Goal: Task Accomplishment & Management: Complete application form

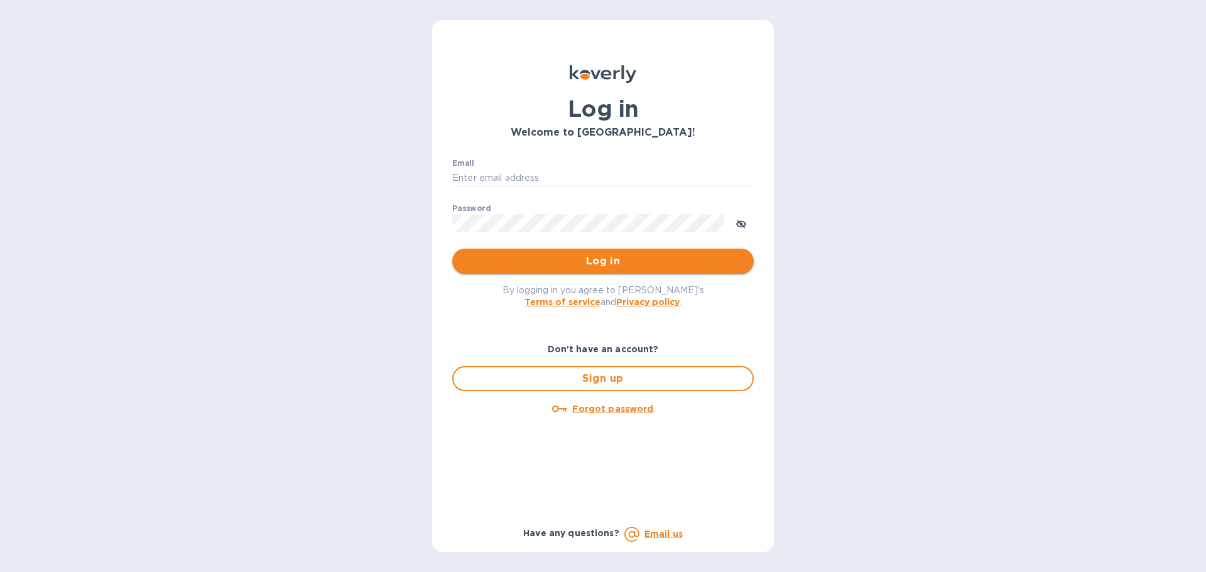
type input "[PERSON_NAME][EMAIL_ADDRESS][DOMAIN_NAME]"
click at [597, 253] on button "Log in" at bounding box center [603, 261] width 302 height 25
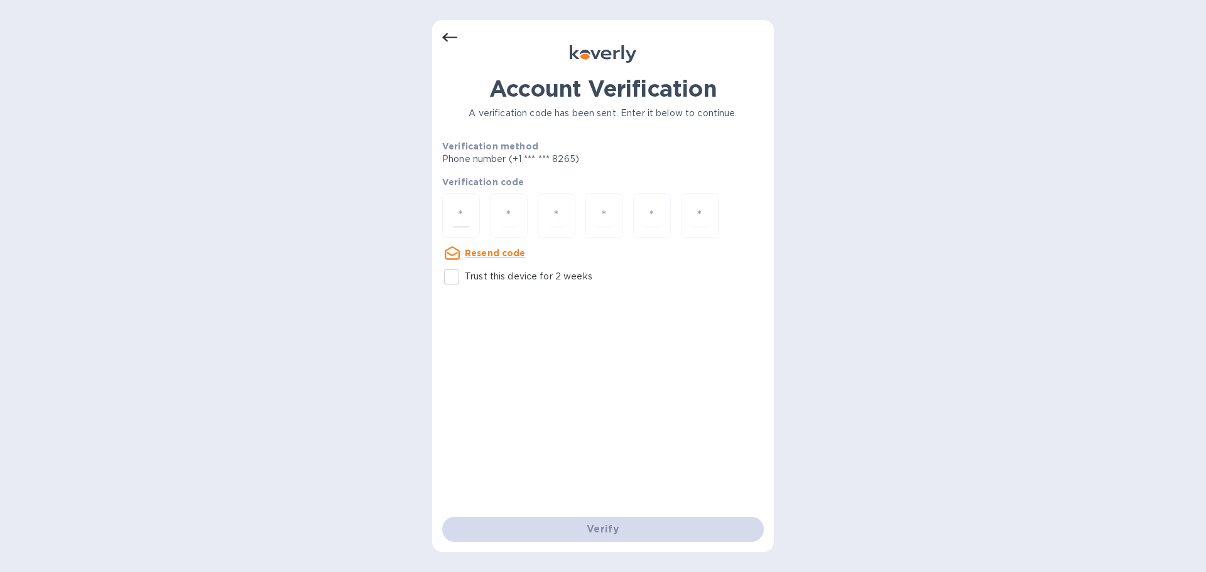
click at [466, 218] on input "number" at bounding box center [461, 215] width 16 height 23
type input "4"
type input "1"
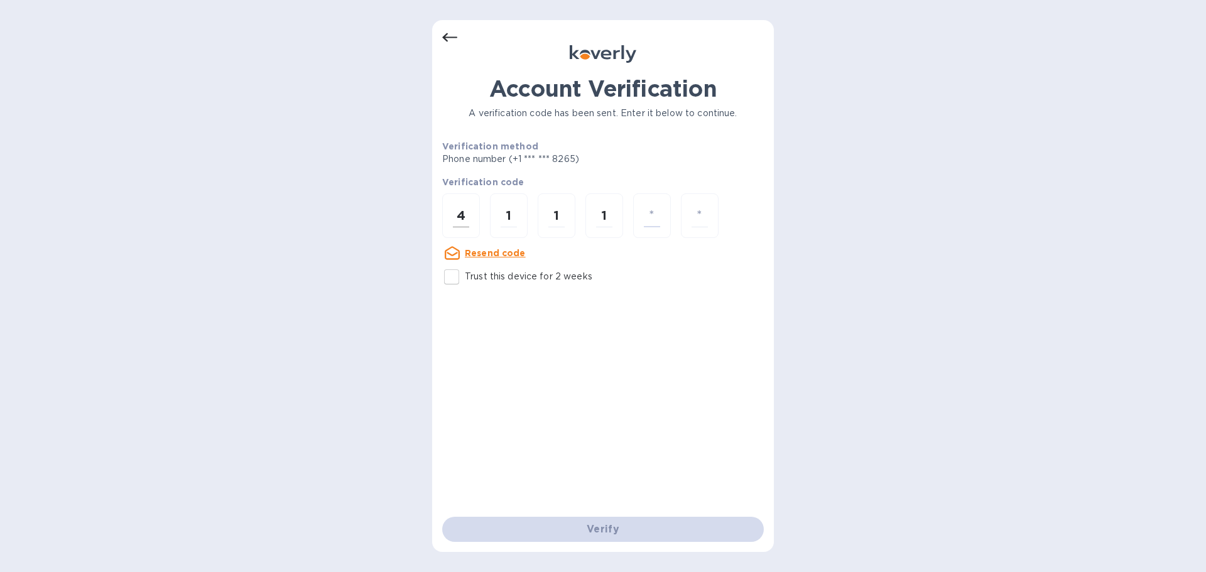
type input "6"
type input "8"
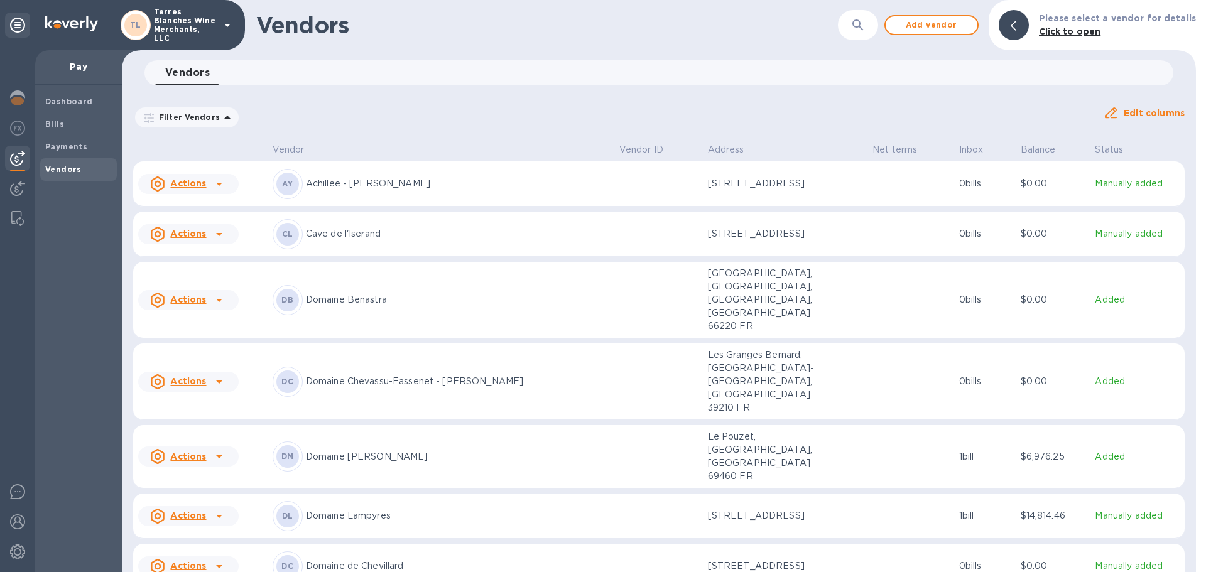
click at [64, 168] on b "Vendors" at bounding box center [63, 169] width 36 height 9
click at [933, 29] on span "Add vendor" at bounding box center [932, 25] width 72 height 15
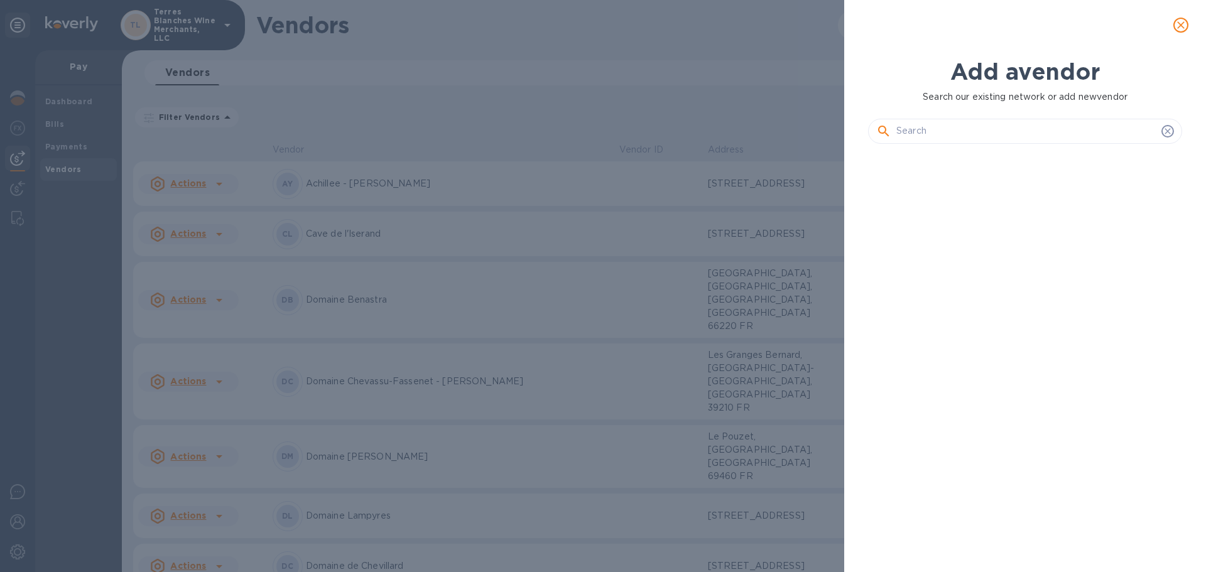
scroll to position [376, 319]
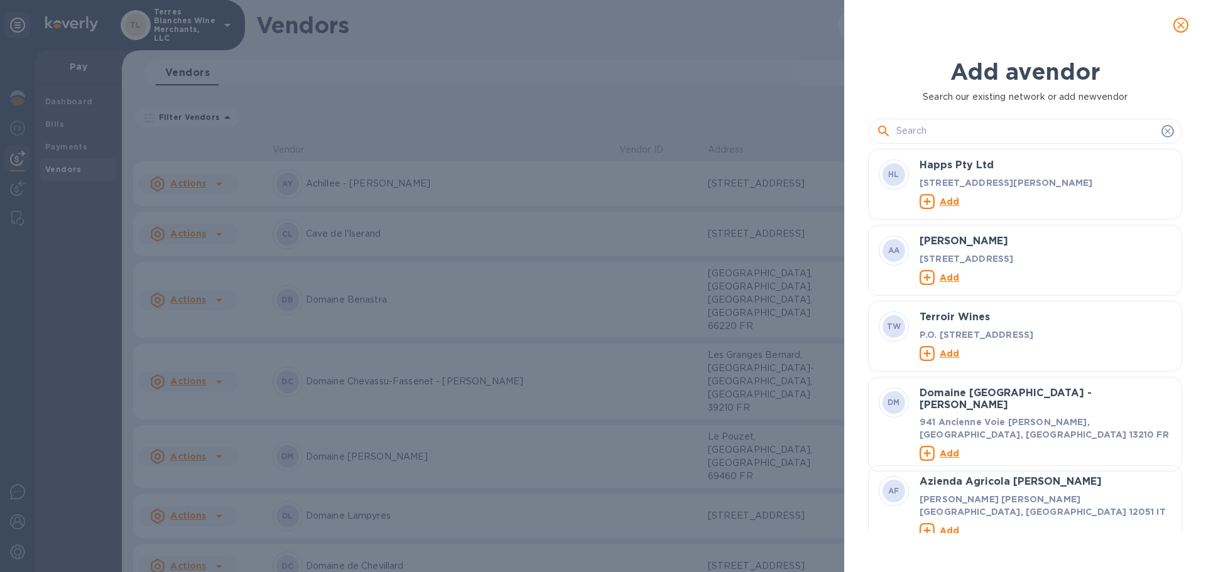
click at [954, 136] on input "text" at bounding box center [1026, 131] width 260 height 19
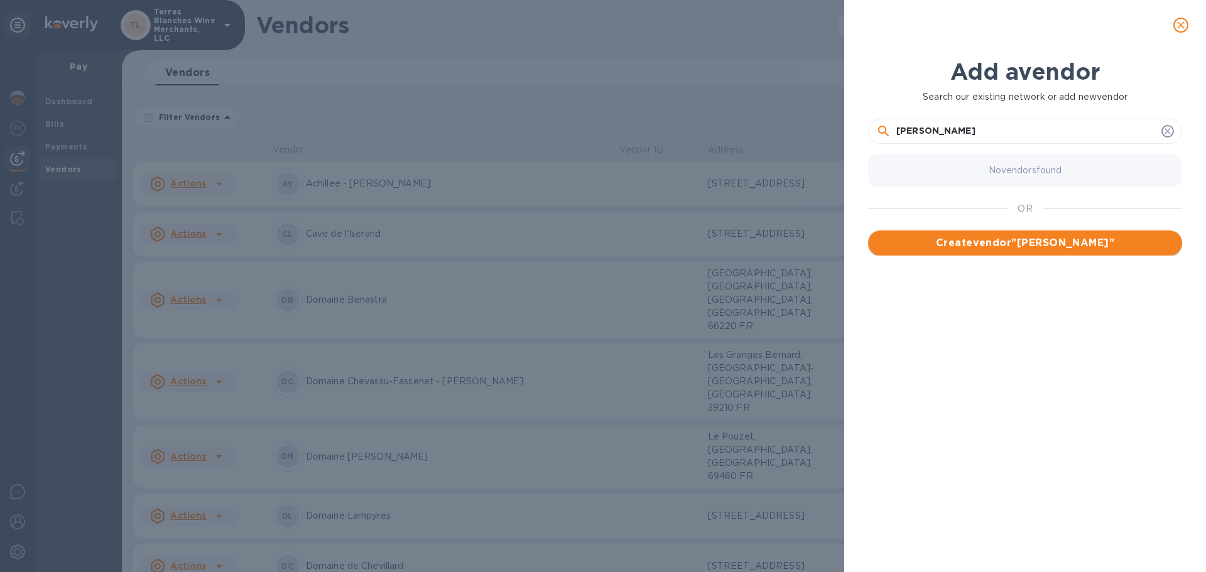
type input "[PERSON_NAME]"
click at [1017, 247] on span "Create vendor " Florian "" at bounding box center [1025, 243] width 294 height 15
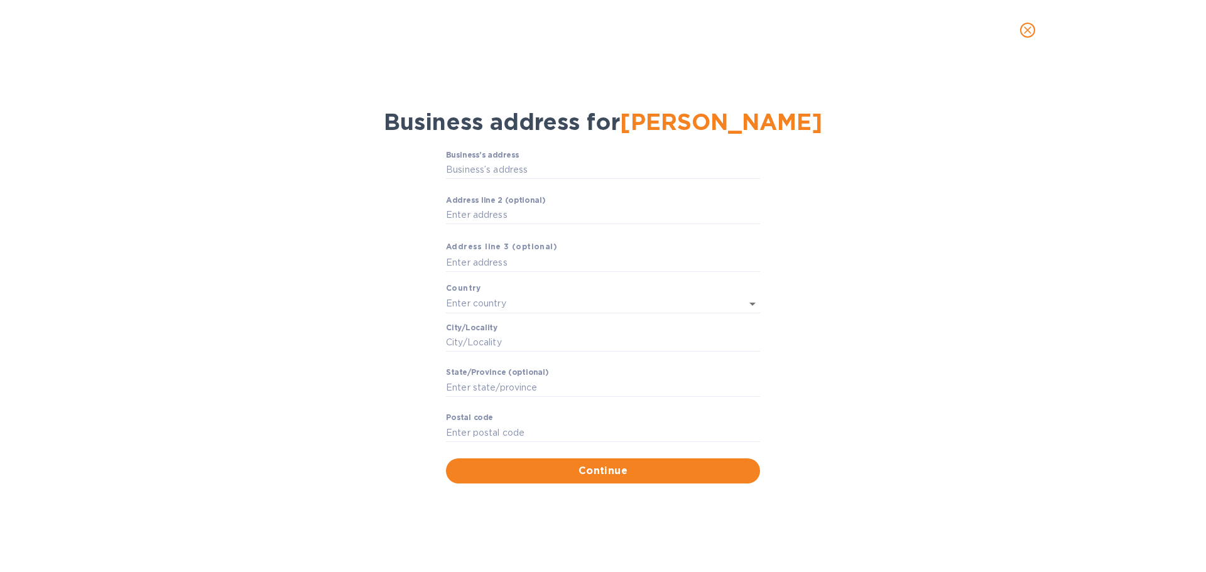
click at [1022, 34] on icon "close" at bounding box center [1027, 30] width 13 height 13
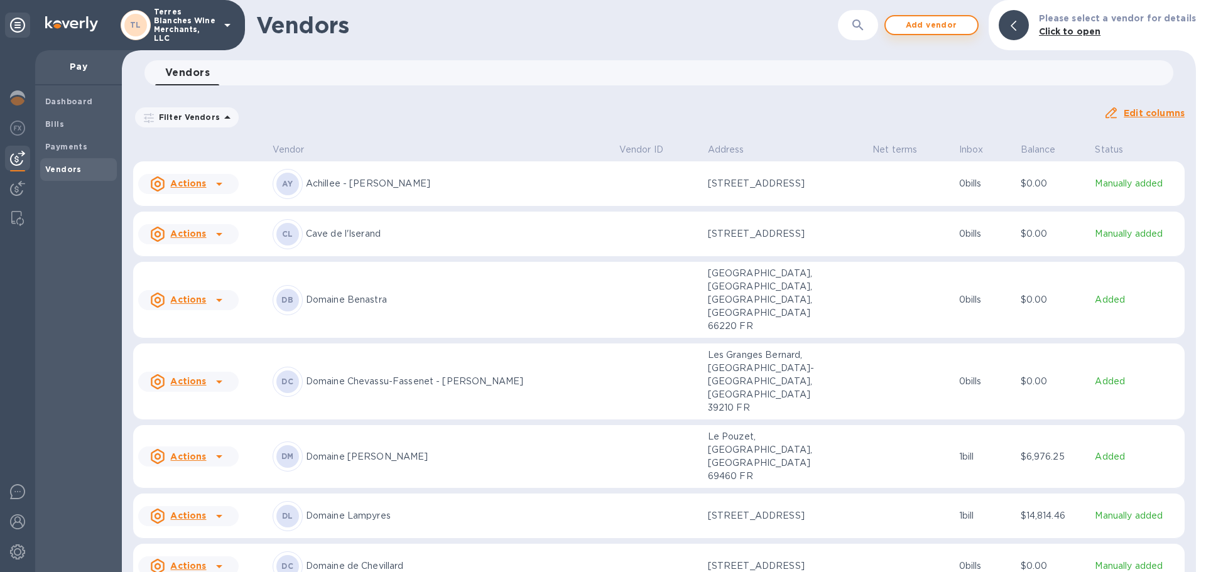
click at [922, 31] on span "Add vendor" at bounding box center [932, 25] width 72 height 15
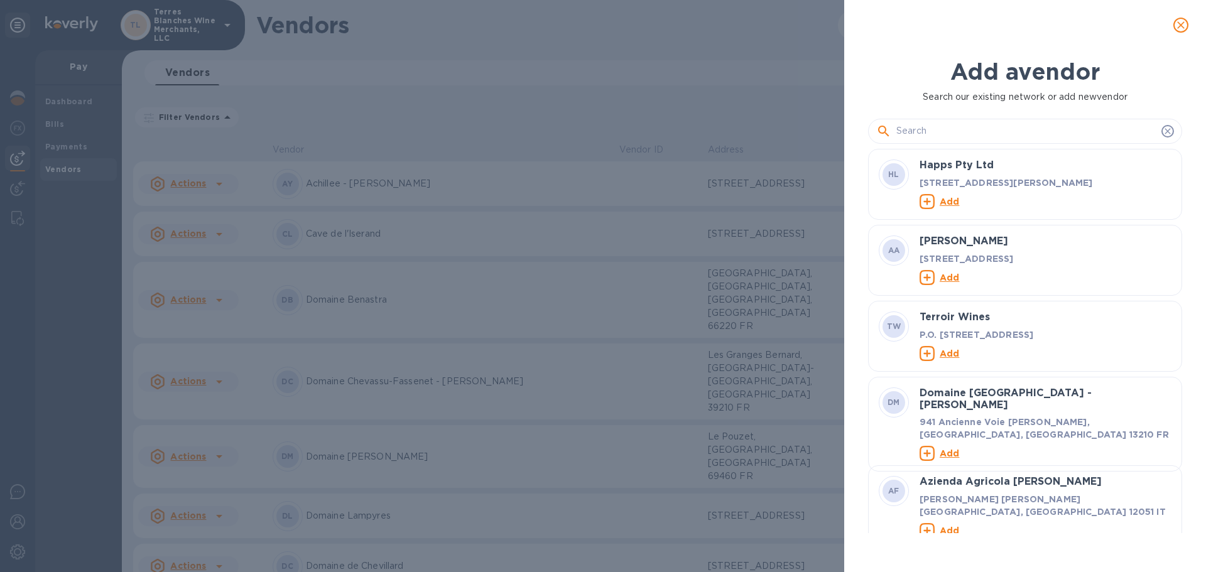
click at [913, 128] on input "text" at bounding box center [1026, 131] width 260 height 19
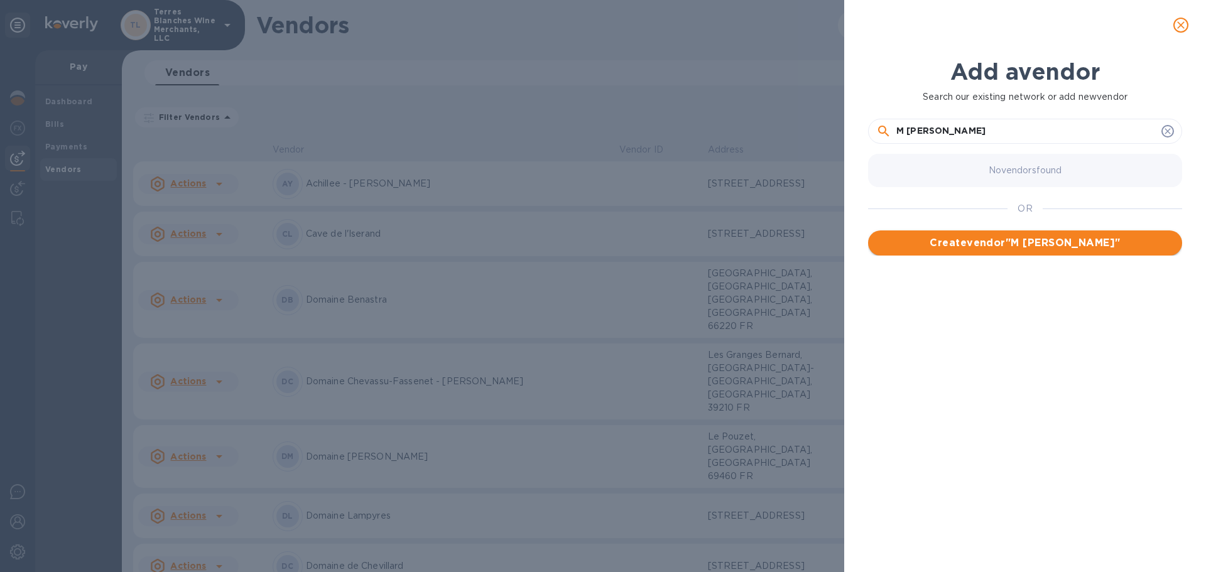
type input "M Florian Richter"
click at [1005, 237] on span "Create vendor " M Florian Richter "" at bounding box center [1025, 243] width 294 height 15
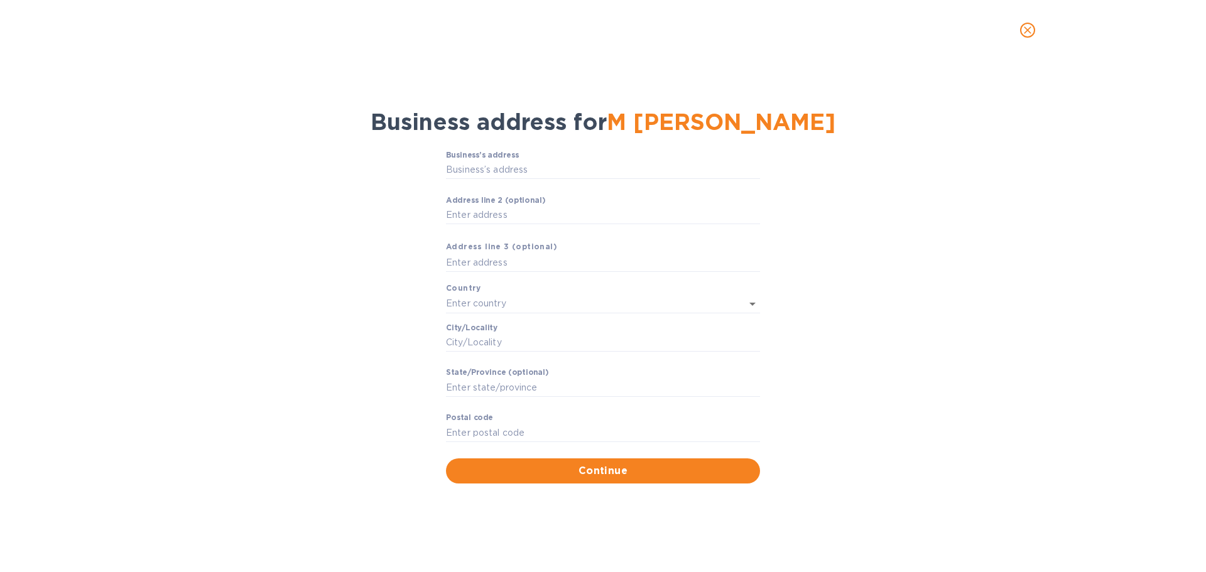
click at [1022, 33] on icon "close" at bounding box center [1027, 30] width 13 height 13
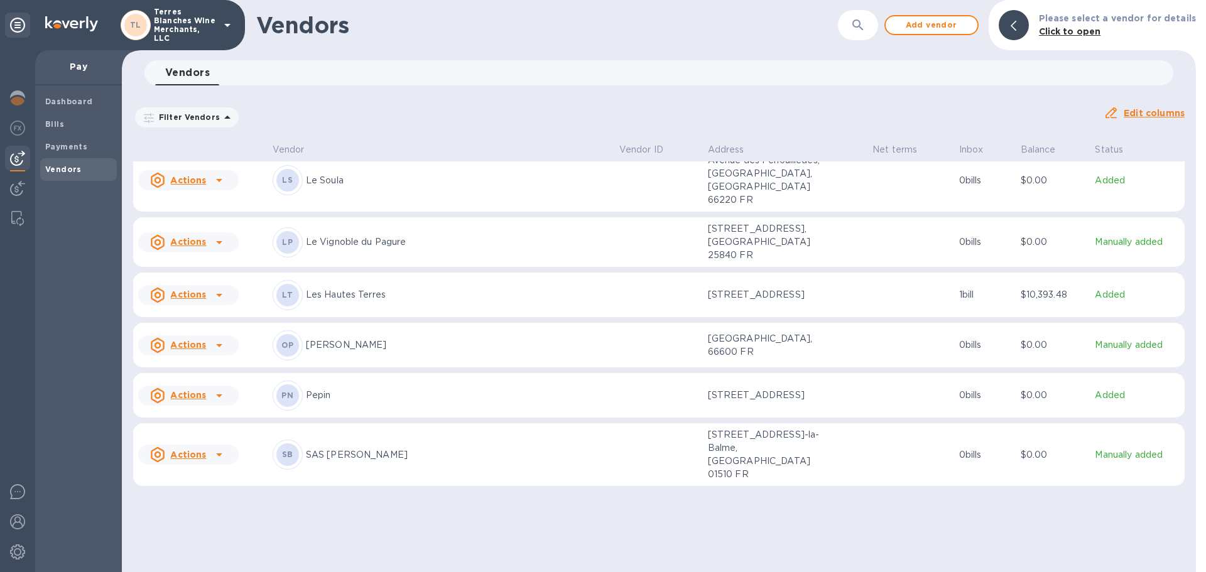
scroll to position [0, 0]
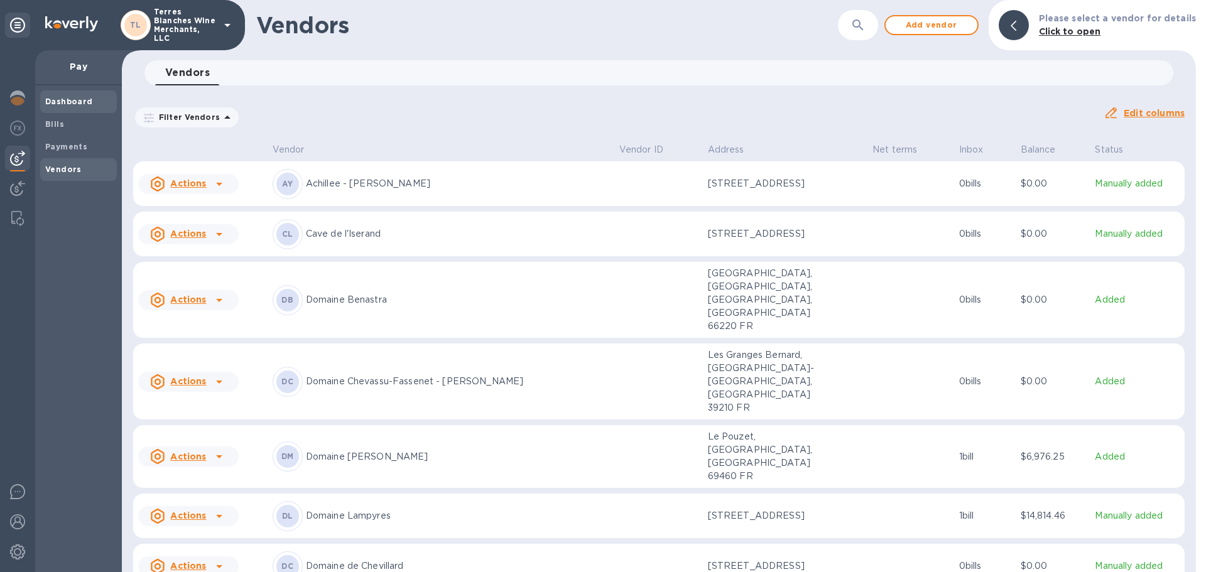
click at [62, 93] on div "Dashboard" at bounding box center [78, 101] width 77 height 23
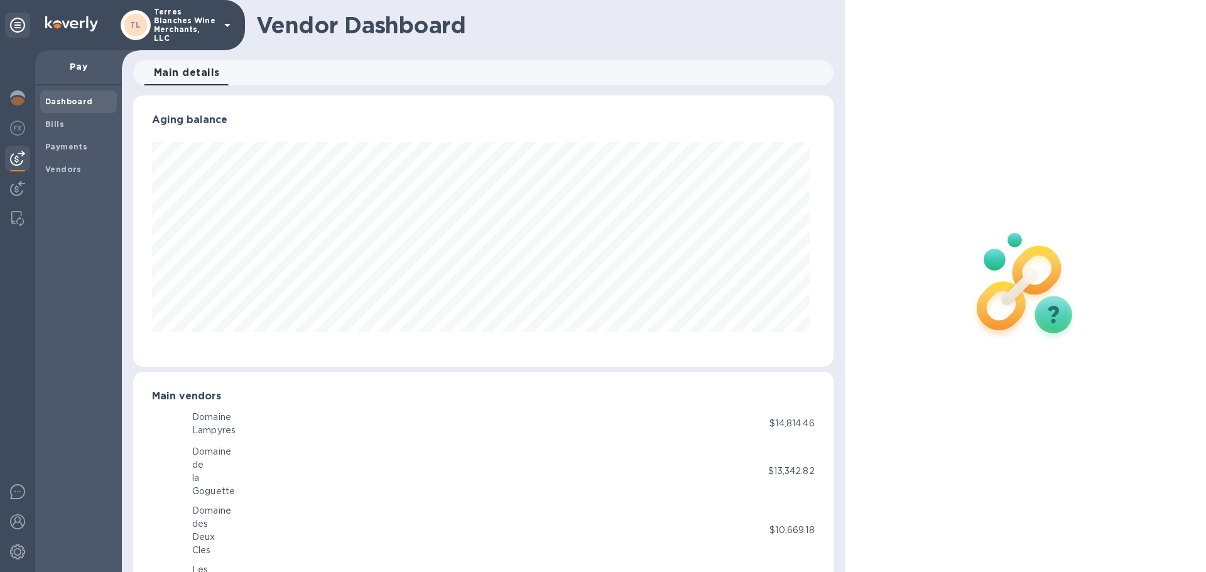
scroll to position [271, 695]
